Goal: Answer question/provide support: Answer question/provide support

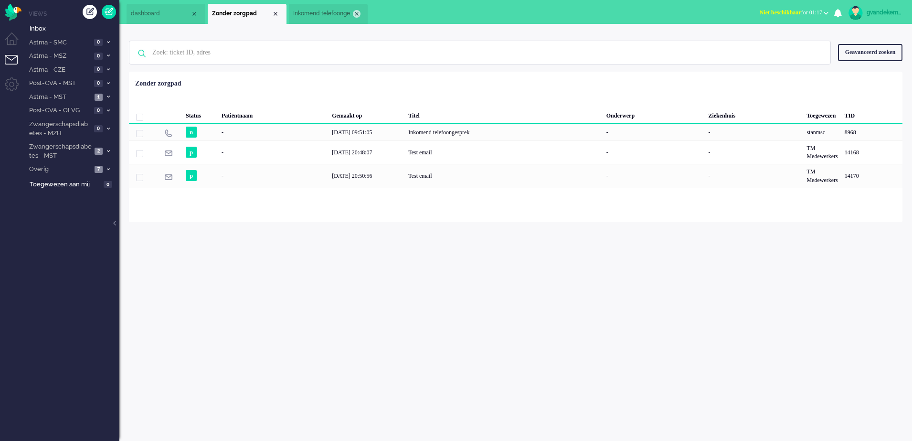
click at [360, 14] on div "Close tab" at bounding box center [357, 14] width 8 height 8
click at [276, 14] on div "Close tab" at bounding box center [276, 14] width 8 height 8
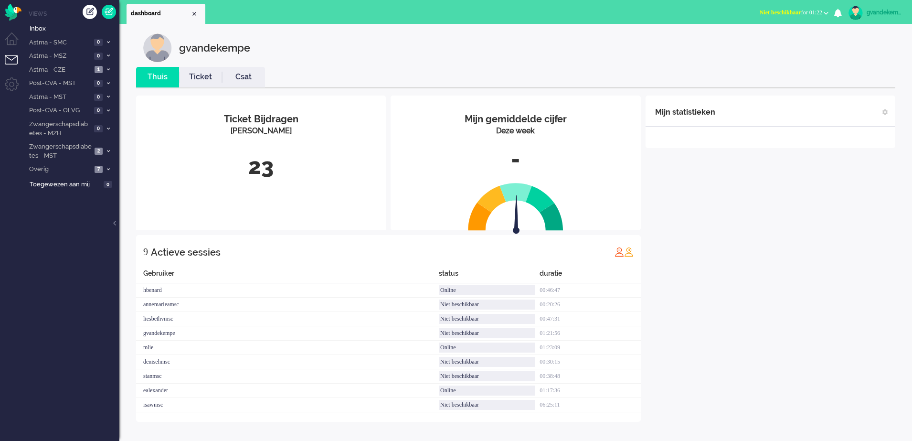
click at [826, 14] on b "button" at bounding box center [826, 12] width 5 height 3
click at [760, 43] on label "Online" at bounding box center [788, 43] width 75 height 8
click at [106, 68] on span at bounding box center [108, 69] width 7 height 5
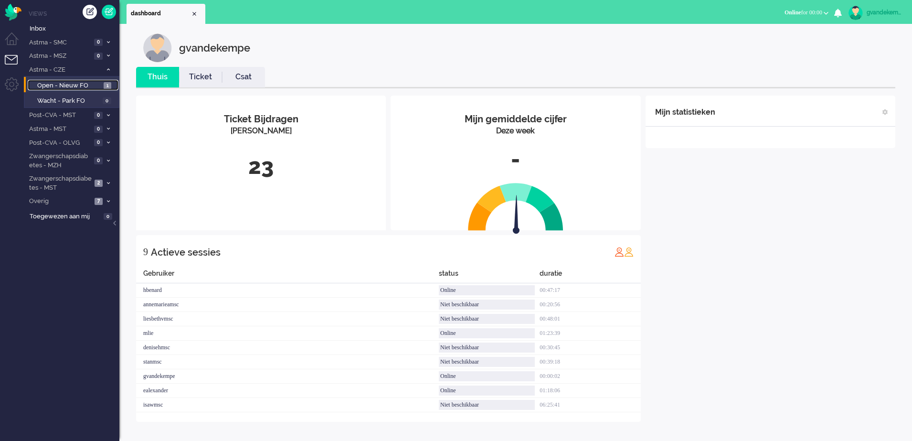
click at [85, 83] on span "Open - Nieuw FO" at bounding box center [69, 85] width 64 height 9
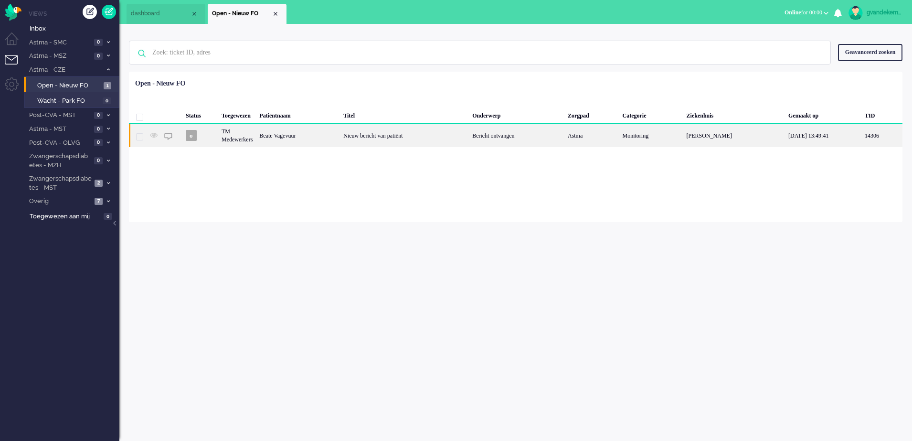
click at [403, 138] on div "Nieuw bericht van patiënt" at bounding box center [404, 135] width 129 height 23
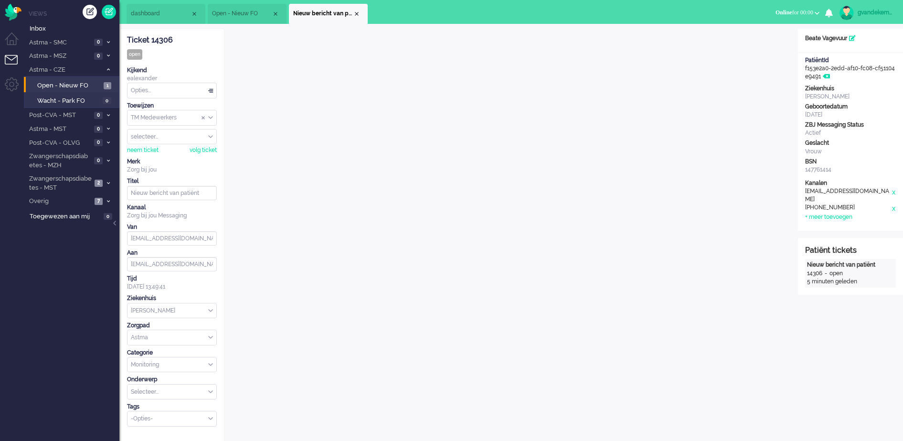
click at [209, 90] on div "Opties..." at bounding box center [172, 90] width 89 height 15
click at [147, 158] on span "Opgelost" at bounding box center [144, 158] width 24 height 8
click at [356, 12] on div "Close tab" at bounding box center [357, 14] width 8 height 8
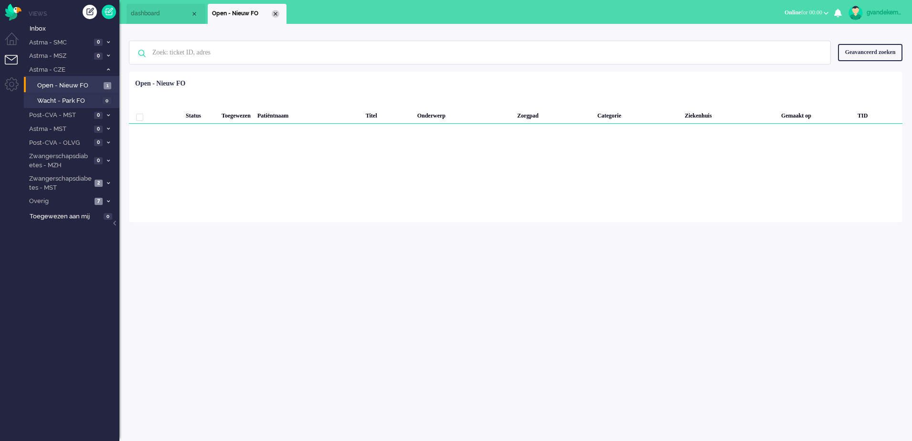
click at [273, 12] on div "Close tab" at bounding box center [276, 14] width 8 height 8
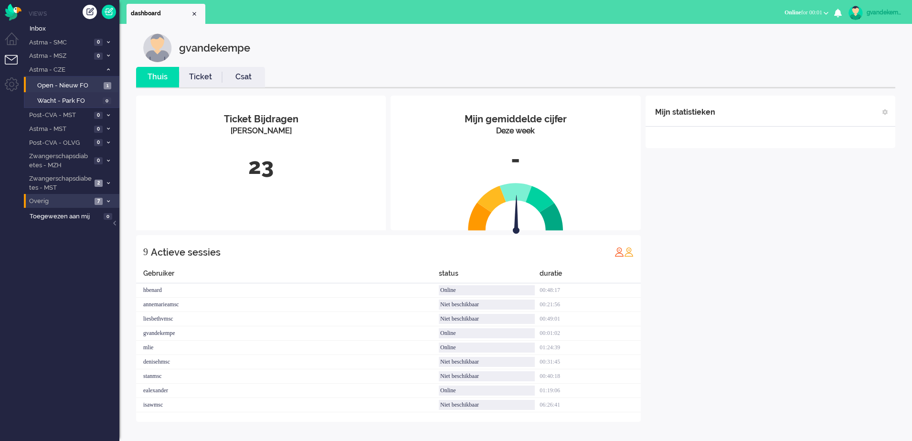
click at [107, 200] on icon at bounding box center [108, 201] width 3 height 3
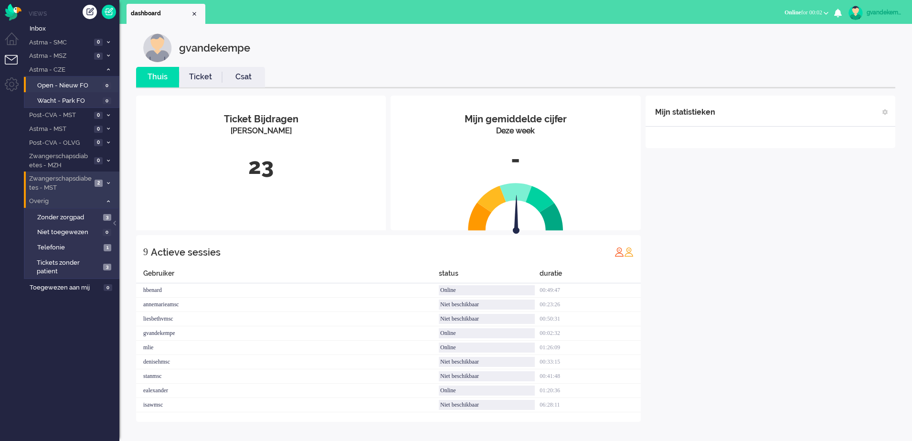
click at [108, 183] on icon at bounding box center [108, 182] width 3 height 3
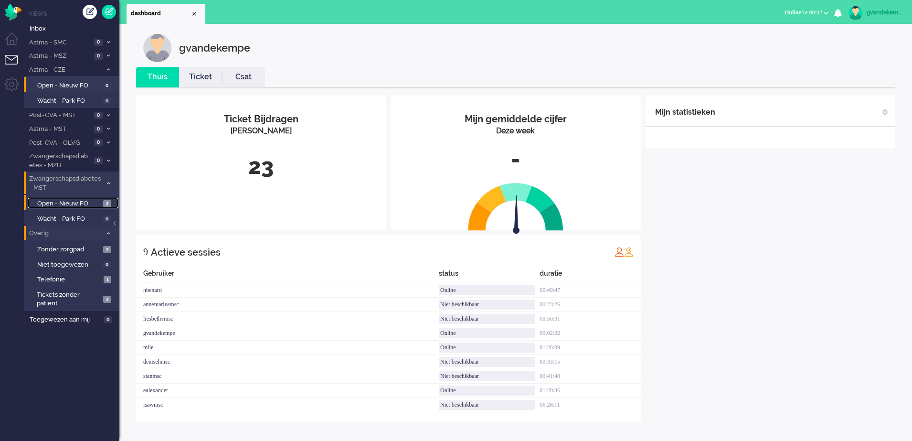
click at [98, 203] on span "Open - Nieuw FO" at bounding box center [69, 203] width 64 height 9
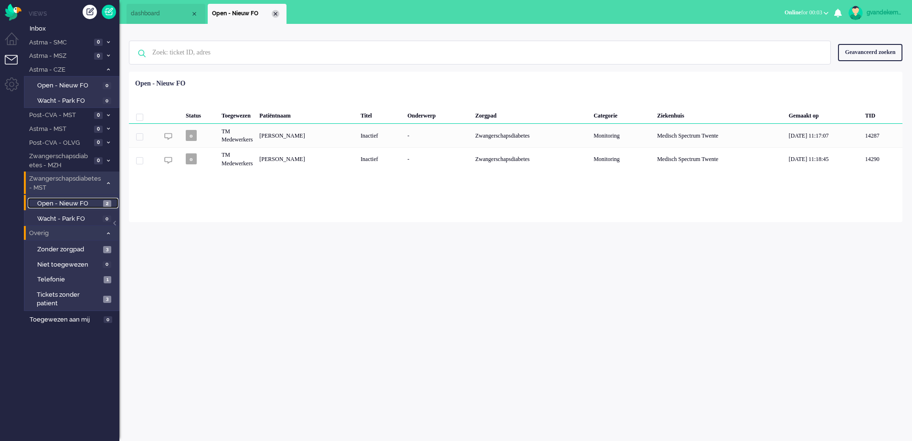
click at [277, 14] on div "Close tab" at bounding box center [276, 14] width 8 height 8
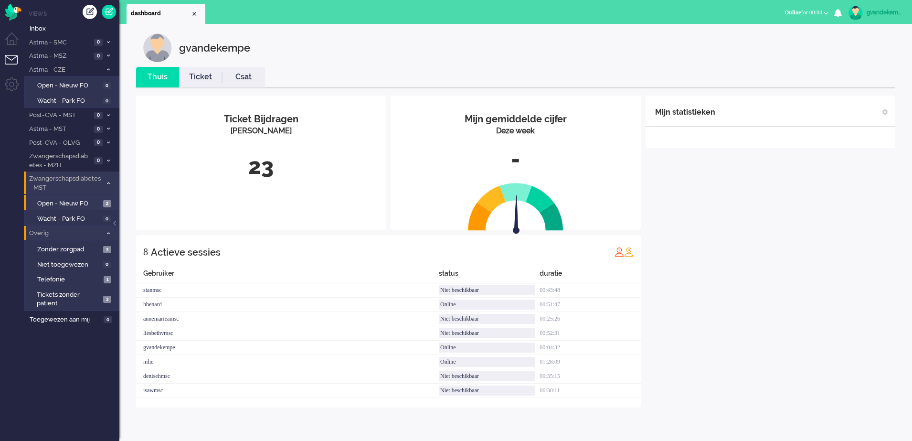
click at [888, 12] on div "gvandekempe" at bounding box center [885, 13] width 36 height 10
click at [841, 75] on link "Uitloggen" at bounding box center [871, 77] width 71 height 10
